Goal: Task Accomplishment & Management: Manage account settings

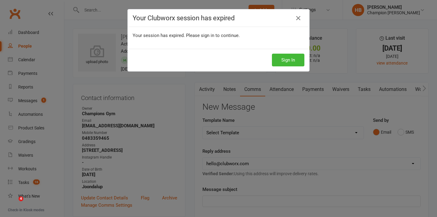
click at [282, 56] on button "Sign In" at bounding box center [288, 60] width 32 height 13
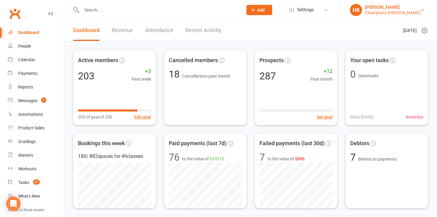
click at [402, 14] on div "Champions [PERSON_NAME]" at bounding box center [392, 12] width 55 height 5
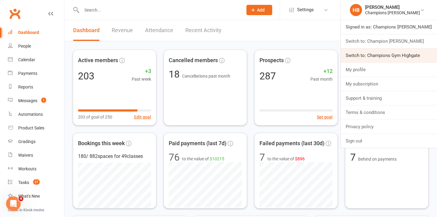
click at [397, 57] on link "Switch to: Champions Gym Highgate" at bounding box center [388, 56] width 96 height 14
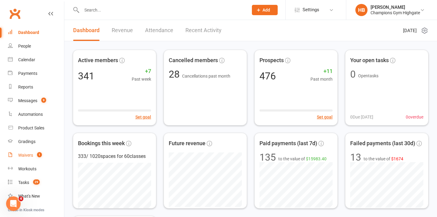
click at [30, 152] on link "Waivers 1" at bounding box center [36, 156] width 56 height 14
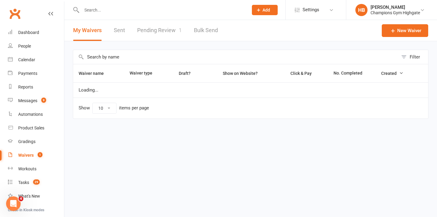
click at [123, 55] on input "text" at bounding box center [235, 57] width 325 height 14
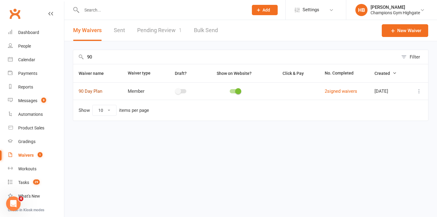
type input "90"
click at [97, 90] on link "90 Day Plan" at bounding box center [91, 91] width 24 height 5
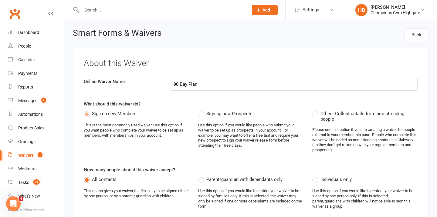
select select "select"
click at [30, 155] on div "Waivers" at bounding box center [25, 155] width 15 height 5
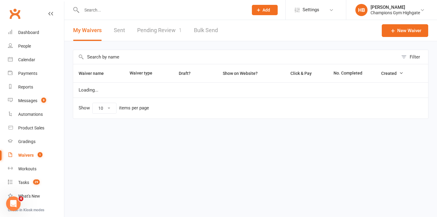
click at [132, 61] on input "text" at bounding box center [235, 57] width 325 height 14
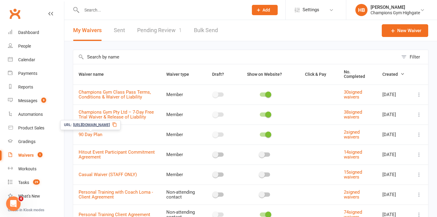
click at [98, 124] on span "https://app.clubworx.com/s/Nab9CM59" at bounding box center [91, 125] width 37 height 6
click at [390, 12] on div "Champions Gym Highgate" at bounding box center [394, 12] width 49 height 5
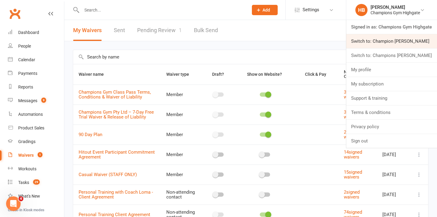
click at [393, 45] on link "Switch to: Champion [PERSON_NAME]" at bounding box center [391, 41] width 91 height 14
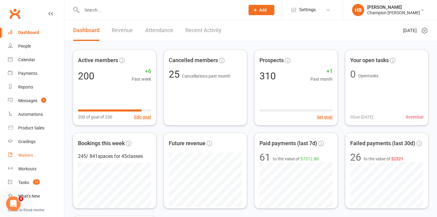
click at [21, 158] on link "Waivers" at bounding box center [36, 156] width 56 height 14
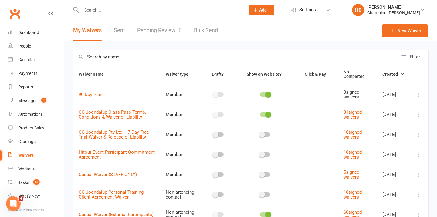
click at [135, 33] on div "My Waivers Sent Pending Review 0 Bulk Send" at bounding box center [145, 30] width 162 height 21
click at [142, 29] on link "Pending Review 0" at bounding box center [159, 30] width 45 height 21
